Goal: Information Seeking & Learning: Learn about a topic

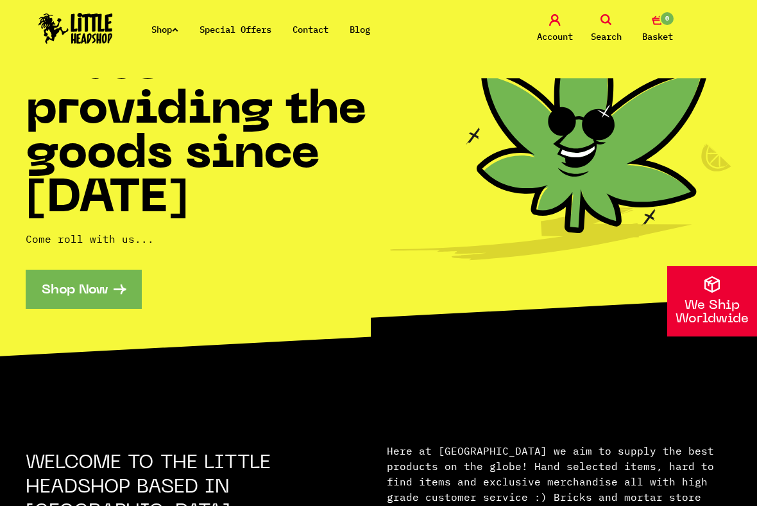
scroll to position [137, 0]
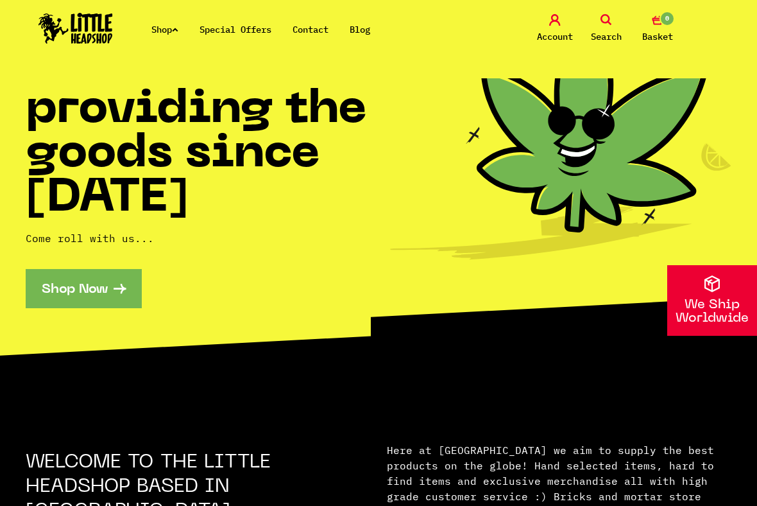
click at [167, 24] on link "Shop" at bounding box center [164, 30] width 27 height 12
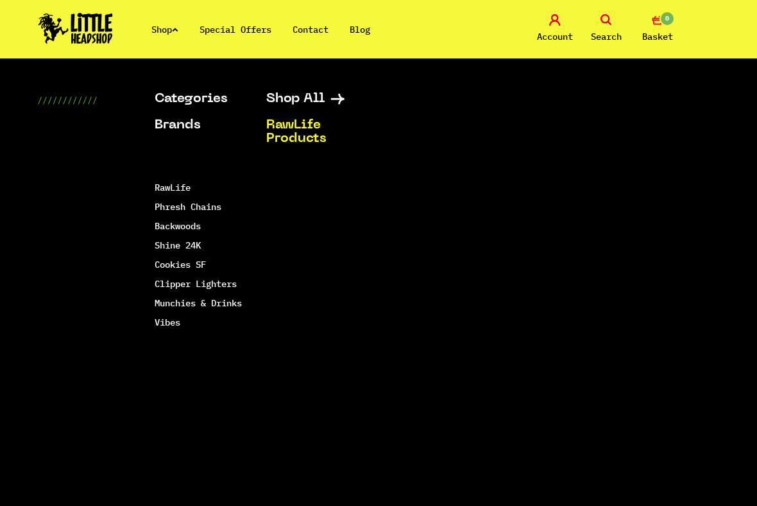
click at [285, 134] on link "RawLife Products" at bounding box center [312, 132] width 92 height 27
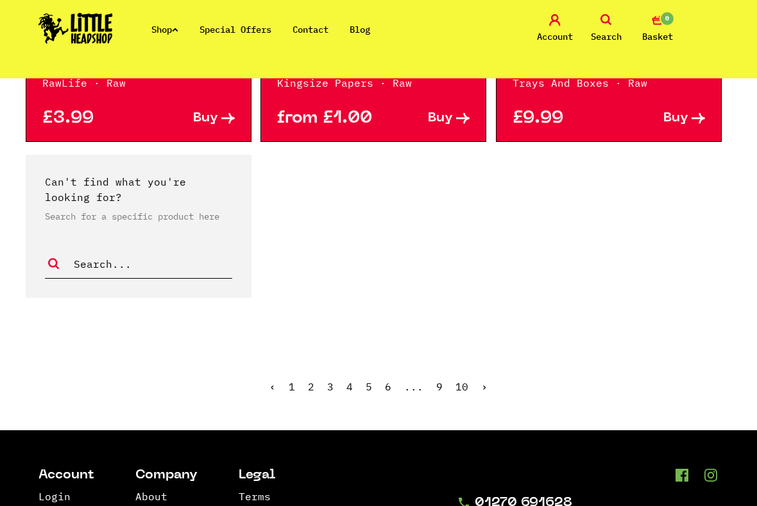
scroll to position [2424, 0]
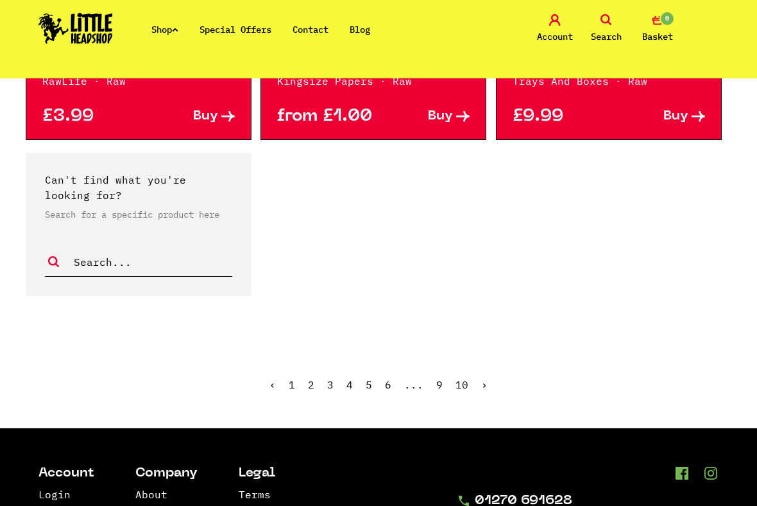
click at [314, 387] on link "2" at bounding box center [311, 384] width 6 height 13
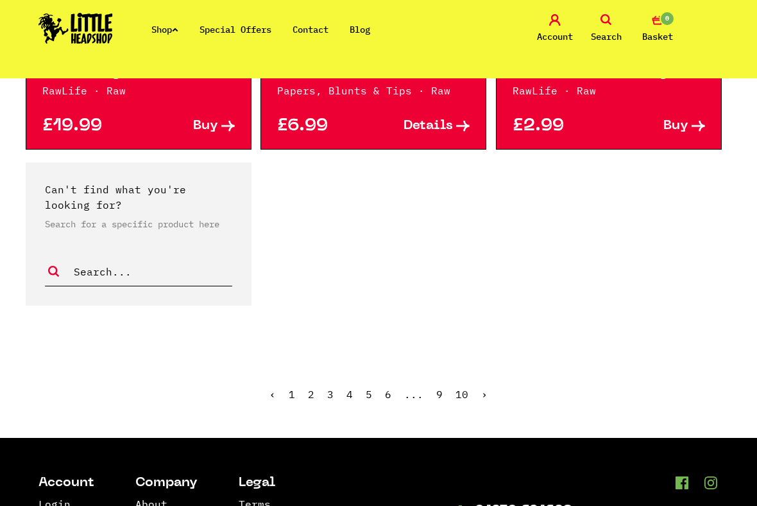
scroll to position [2351, 0]
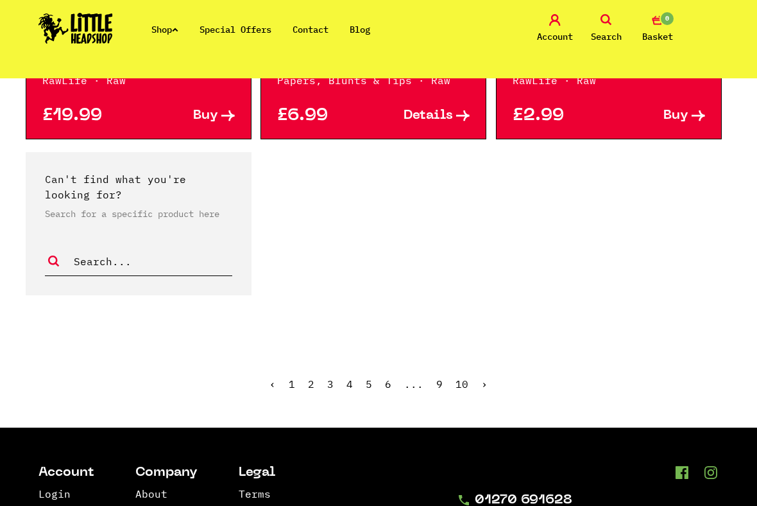
click at [494, 390] on ul "‹ 1 2 3 4 5 6 ... 9 10 ›" at bounding box center [379, 393] width 732 height 55
click at [334, 384] on link "3" at bounding box center [330, 383] width 6 height 13
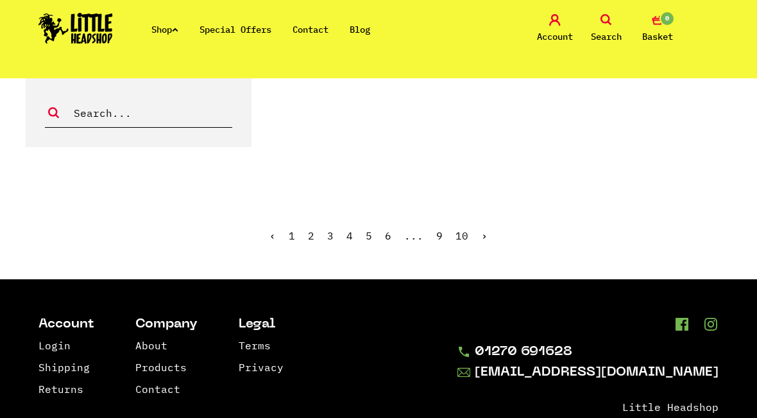
scroll to position [2488, 0]
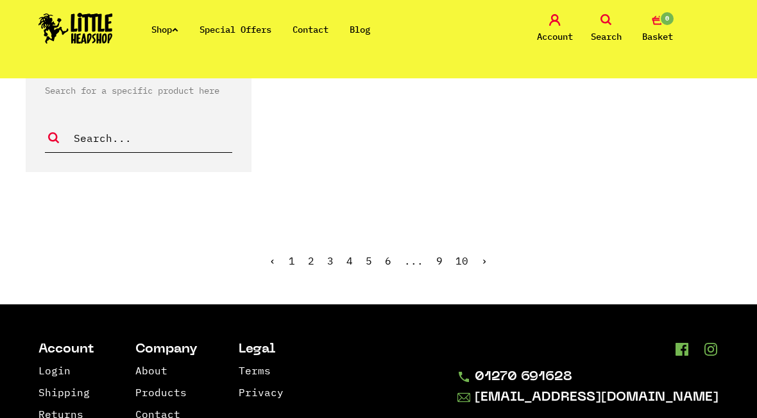
click at [349, 254] on link "4" at bounding box center [350, 260] width 6 height 13
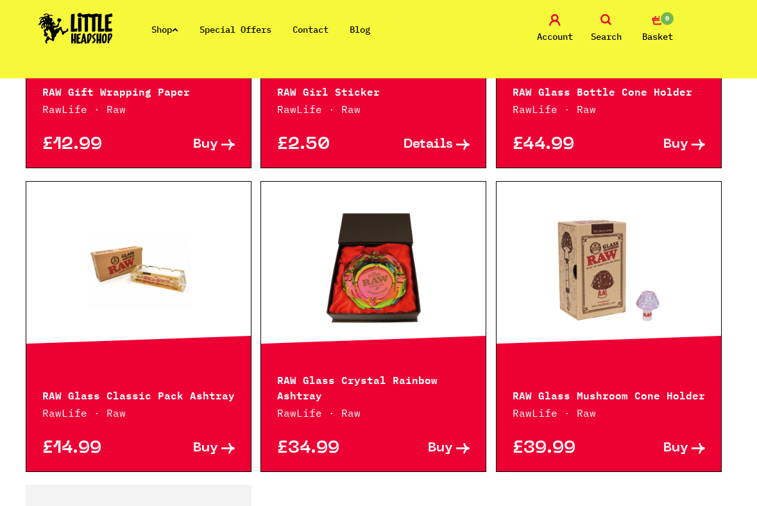
scroll to position [2097, 0]
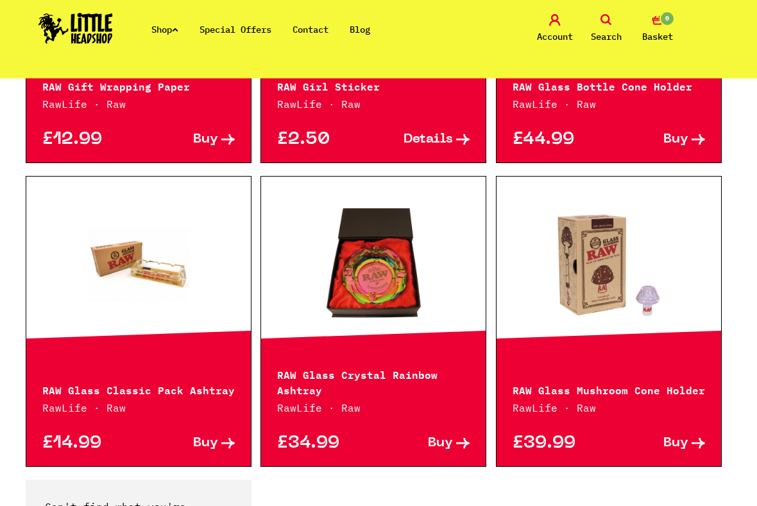
click at [685, 253] on link at bounding box center [609, 263] width 225 height 128
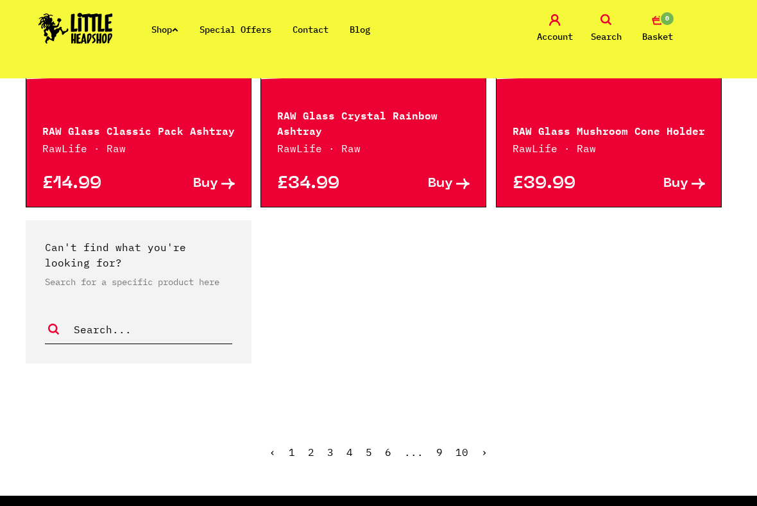
scroll to position [2357, 0]
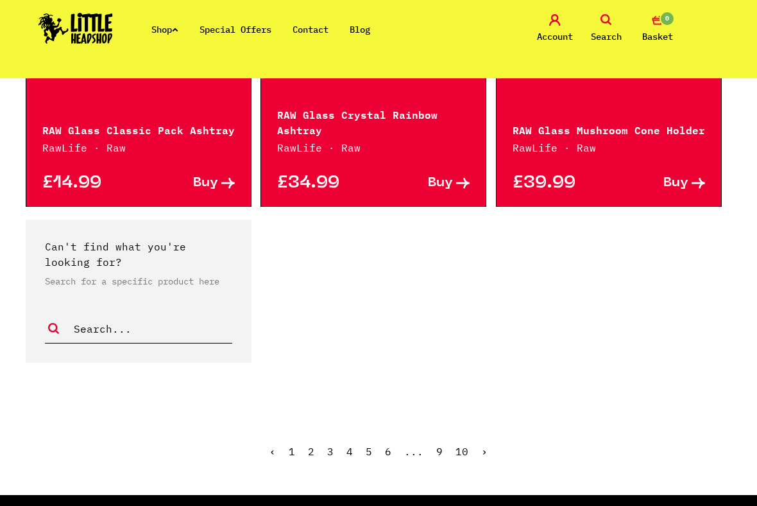
click at [370, 417] on link "5" at bounding box center [369, 451] width 6 height 13
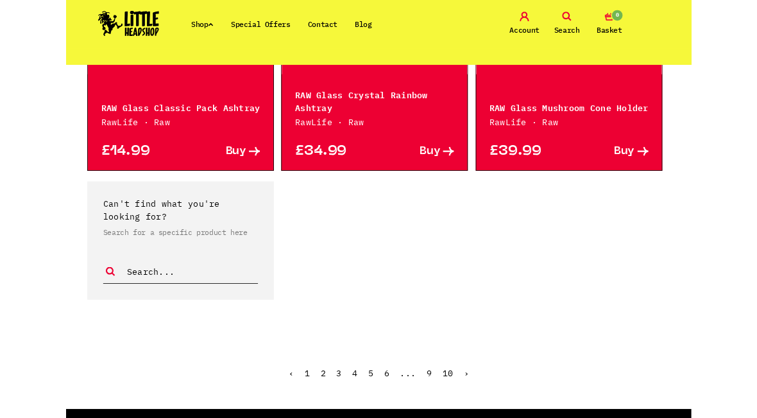
scroll to position [2393, 0]
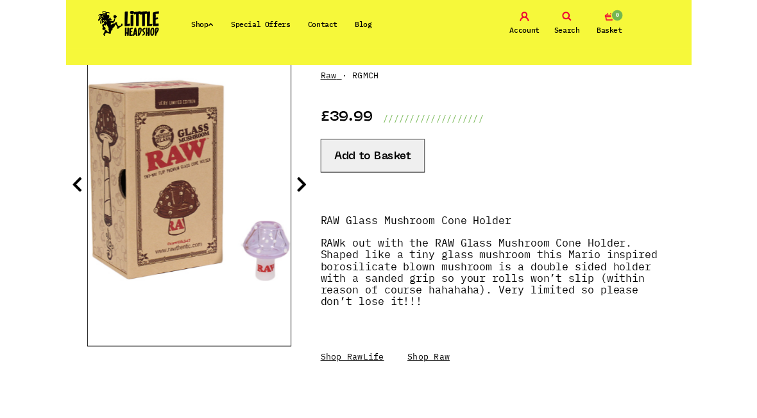
scroll to position [169, 0]
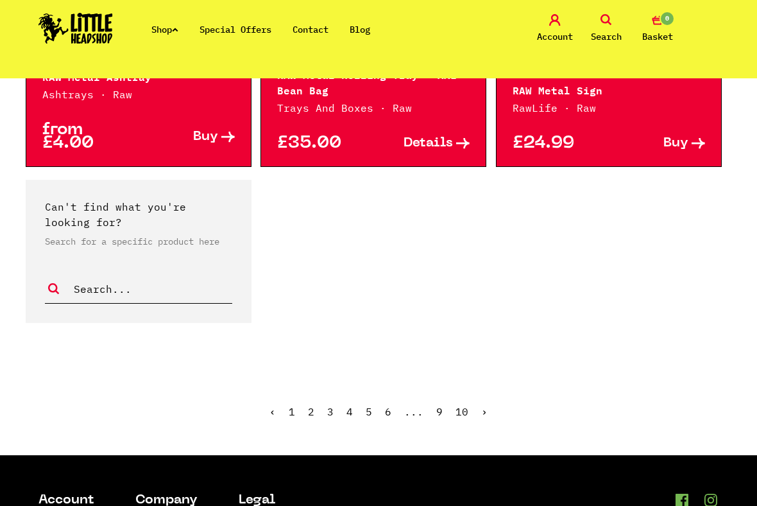
scroll to position [2402, 0]
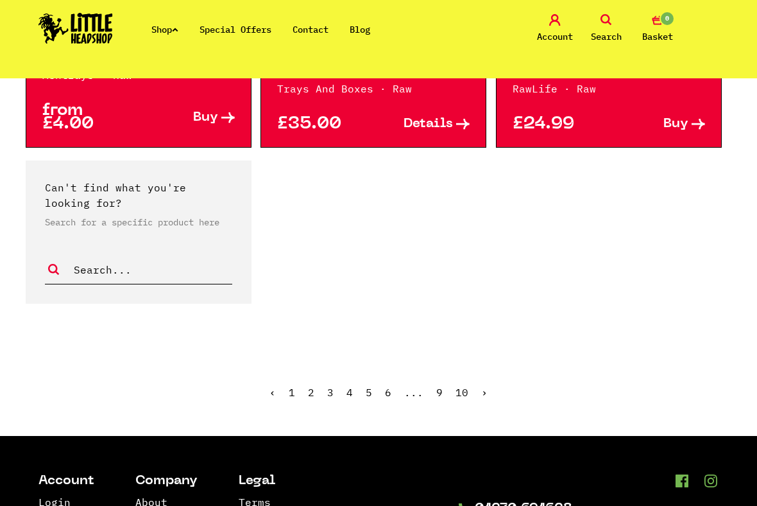
click at [385, 399] on link "6" at bounding box center [388, 392] width 6 height 13
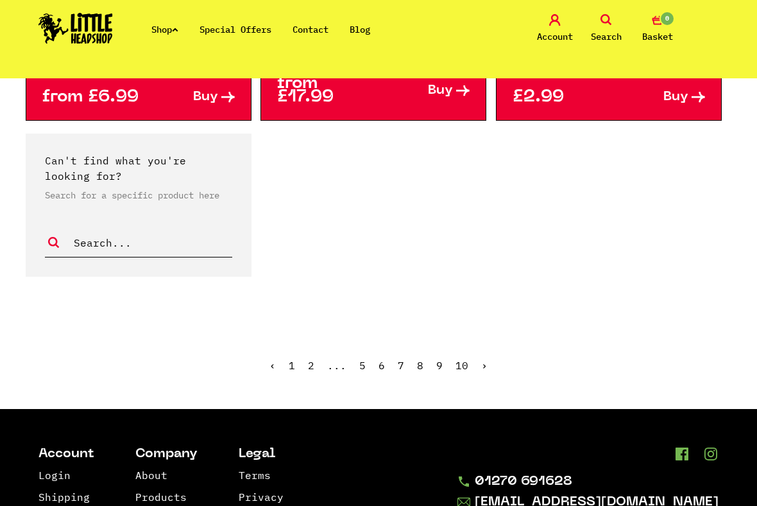
scroll to position [2429, 0]
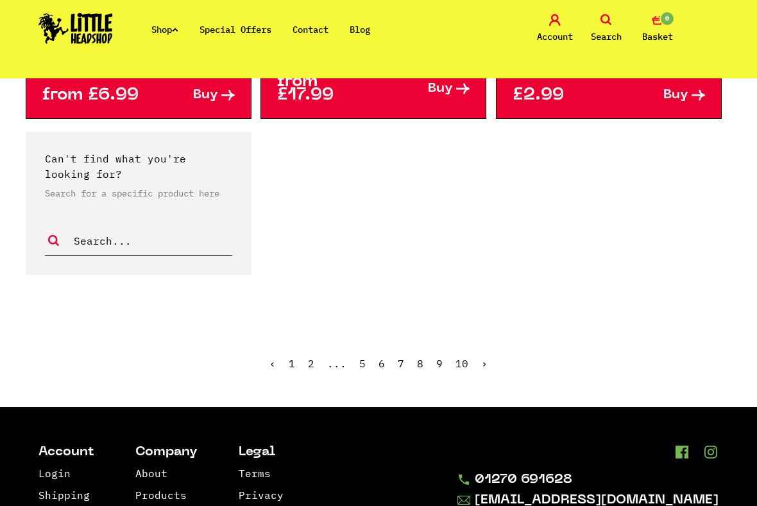
click at [379, 375] on ul "‹ 1 2 ... 5 6 7 8 9 10 ›" at bounding box center [379, 372] width 732 height 55
click at [402, 370] on link "7" at bounding box center [401, 363] width 6 height 13
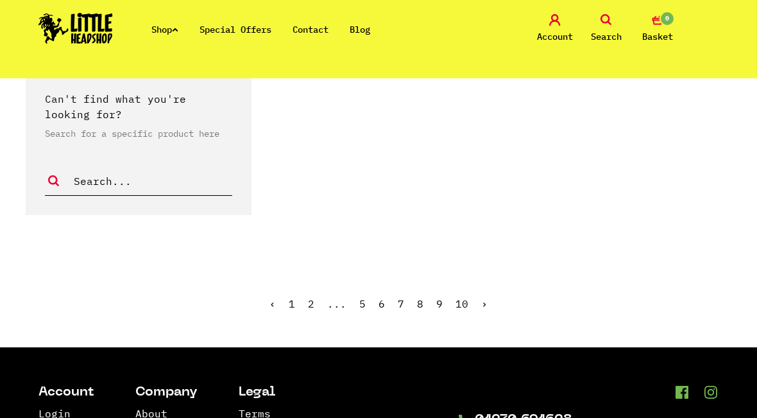
scroll to position [2460, 0]
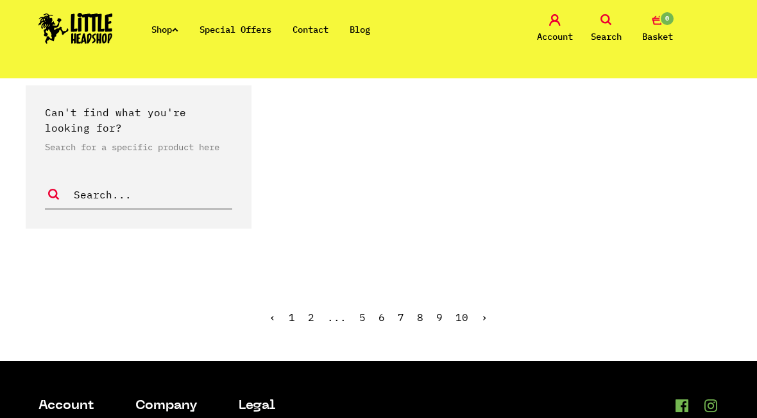
click at [420, 323] on link "8" at bounding box center [420, 317] width 6 height 13
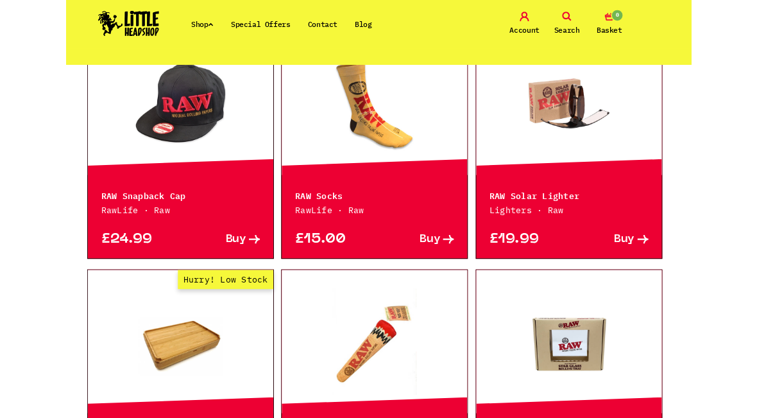
scroll to position [1022, 0]
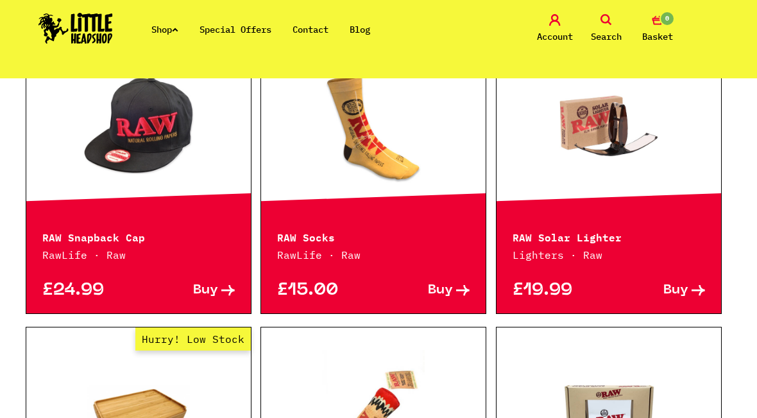
click at [567, 189] on link at bounding box center [609, 126] width 225 height 128
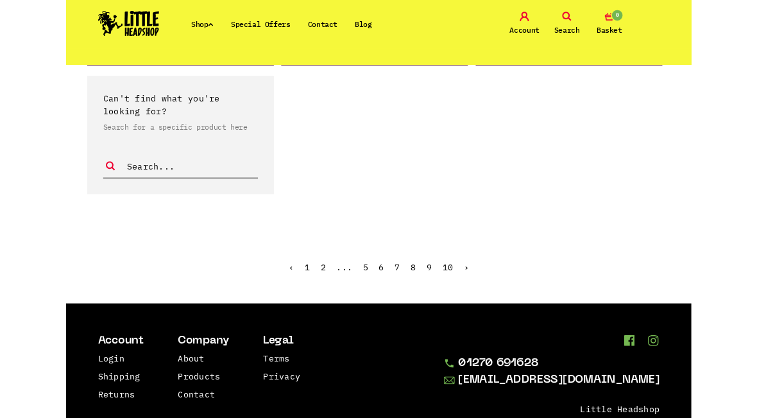
scroll to position [2409, 0]
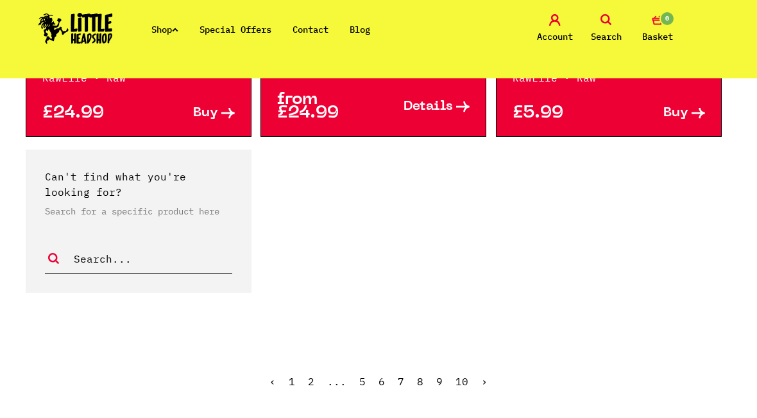
click at [436, 381] on link "9" at bounding box center [439, 381] width 6 height 13
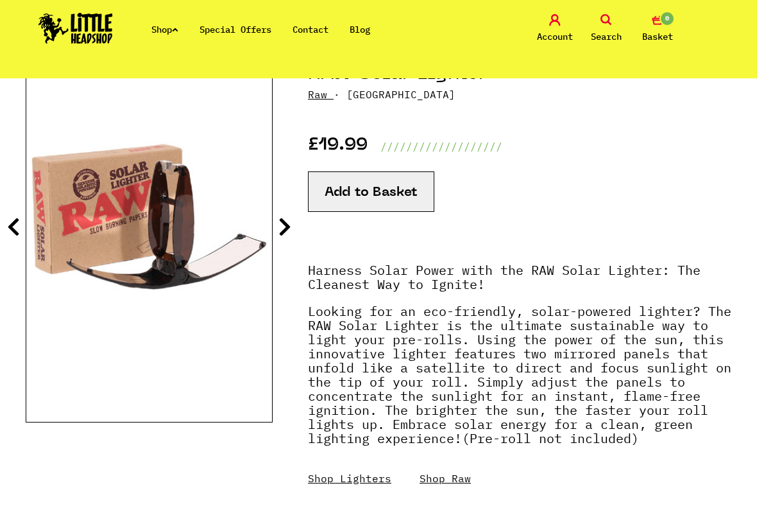
scroll to position [173, 0]
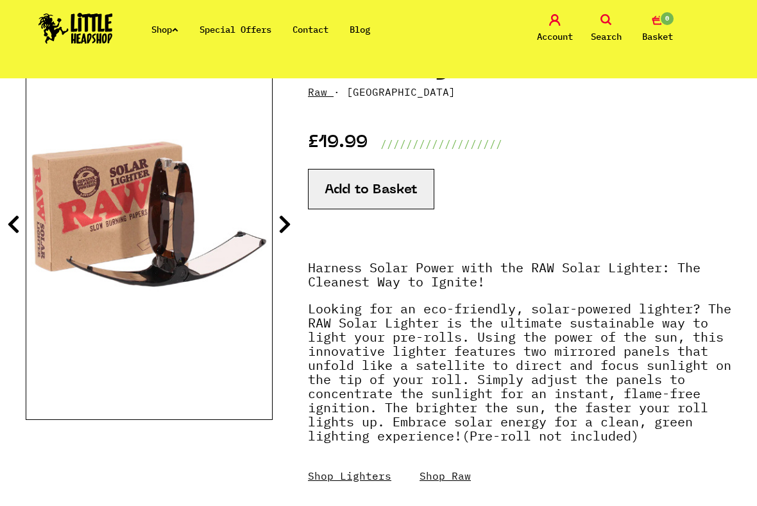
click at [257, 230] on img at bounding box center [149, 213] width 246 height 307
click at [286, 227] on icon at bounding box center [285, 224] width 13 height 21
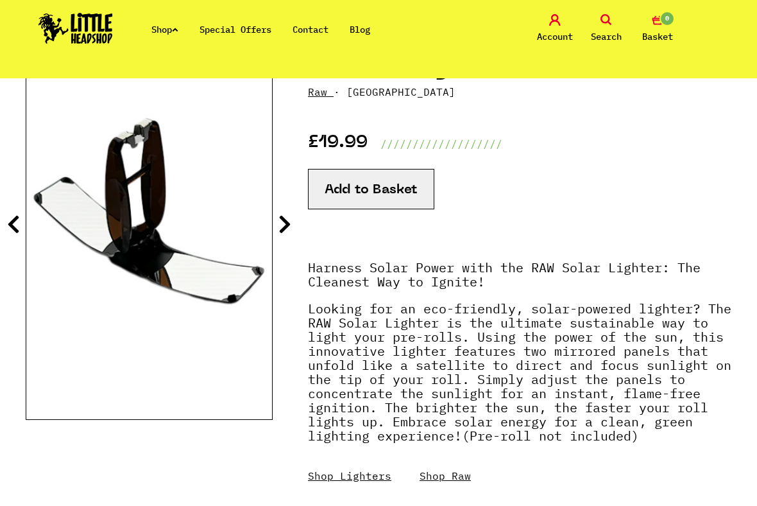
click at [284, 234] on icon at bounding box center [285, 224] width 13 height 21
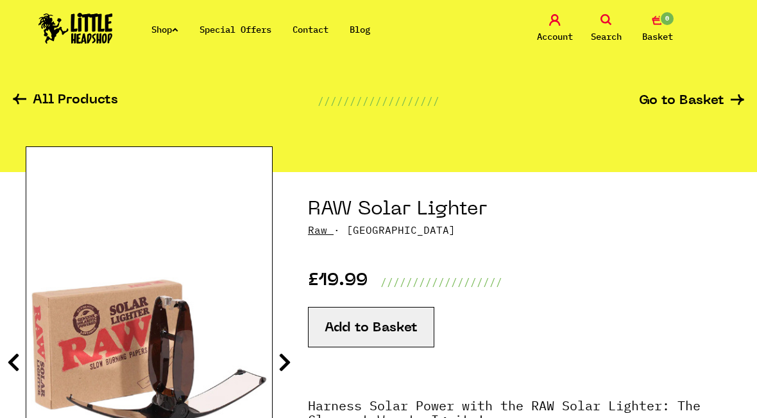
scroll to position [14, 0]
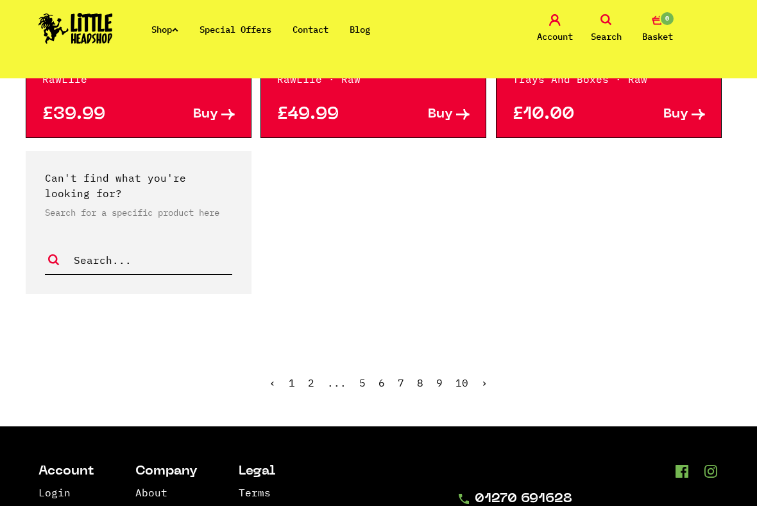
scroll to position [2438, 0]
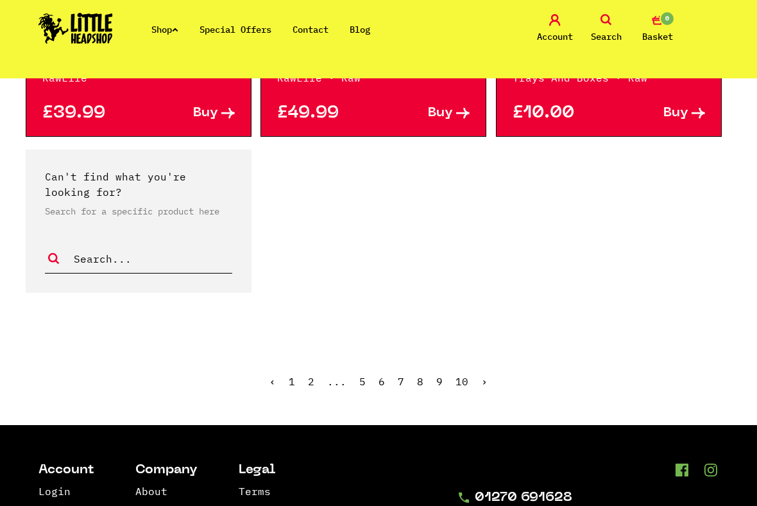
click at [458, 383] on link "10" at bounding box center [462, 381] width 13 height 13
